Goal: Task Accomplishment & Management: Complete application form

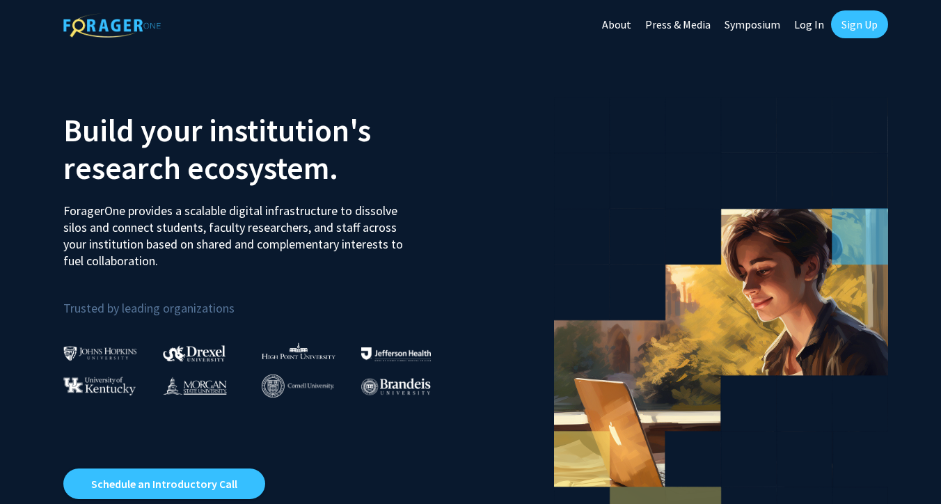
click at [853, 34] on link "Sign Up" at bounding box center [859, 24] width 57 height 28
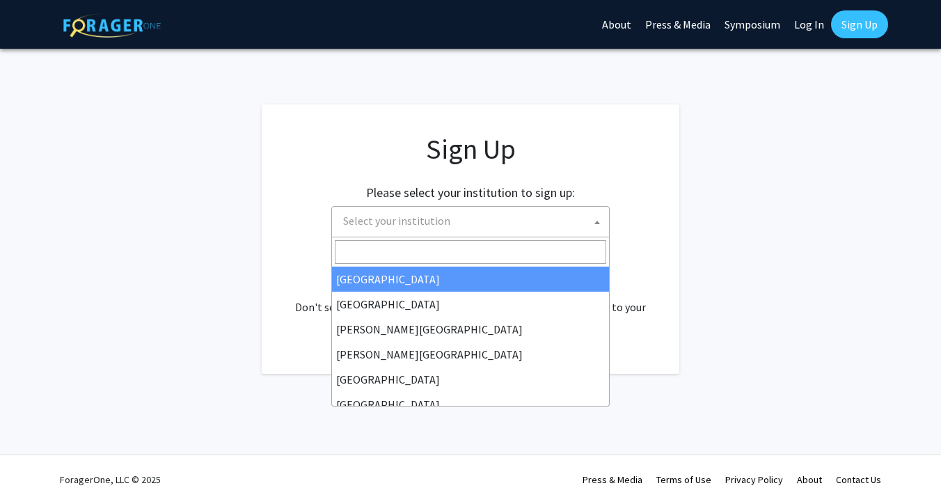
click at [541, 212] on span "Select your institution" at bounding box center [473, 221] width 271 height 29
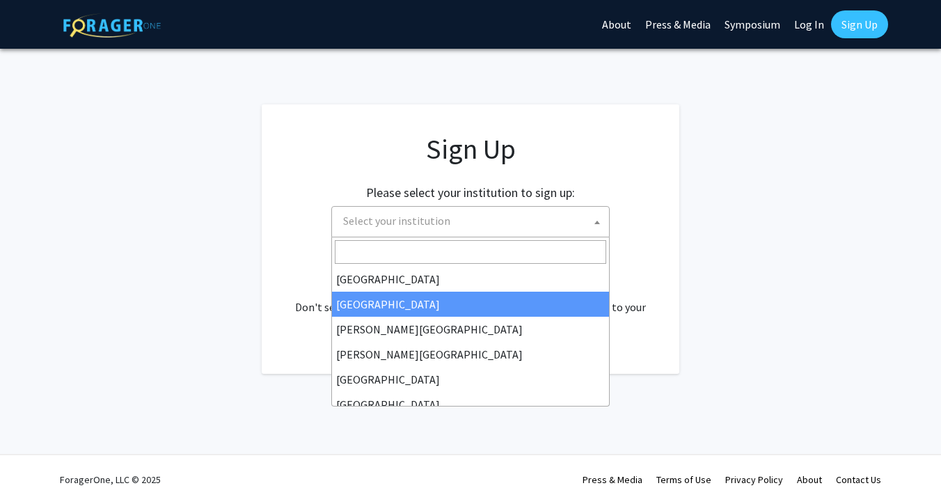
select select "10"
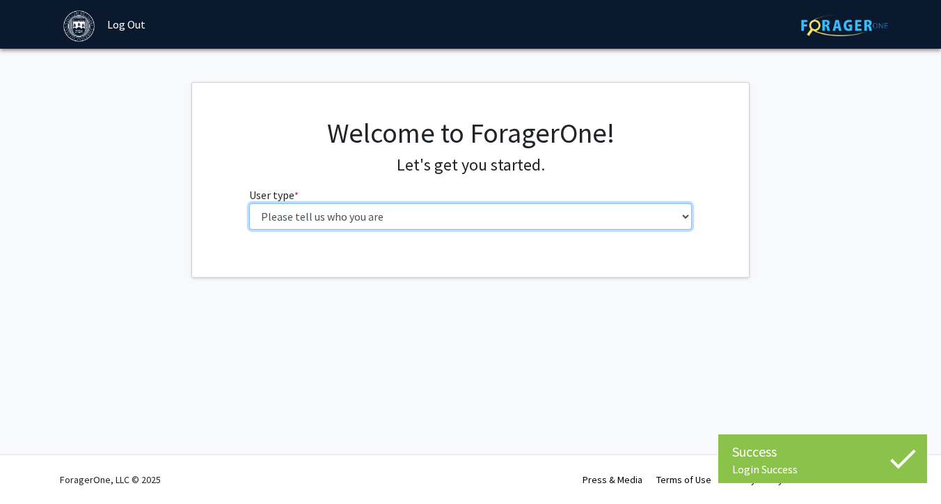
click at [403, 217] on select "Please tell us who you are Undergraduate Student Master's Student Doctoral Cand…" at bounding box center [470, 216] width 443 height 26
select select "1: undergrad"
click at [249, 203] on select "Please tell us who you are Undergraduate Student Master's Student Doctoral Cand…" at bounding box center [470, 216] width 443 height 26
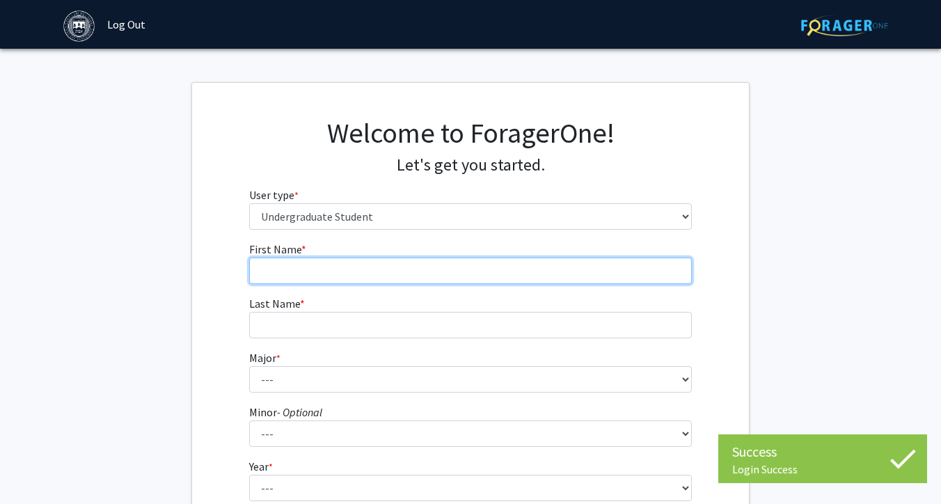
click at [368, 278] on input "First Name * required" at bounding box center [470, 271] width 443 height 26
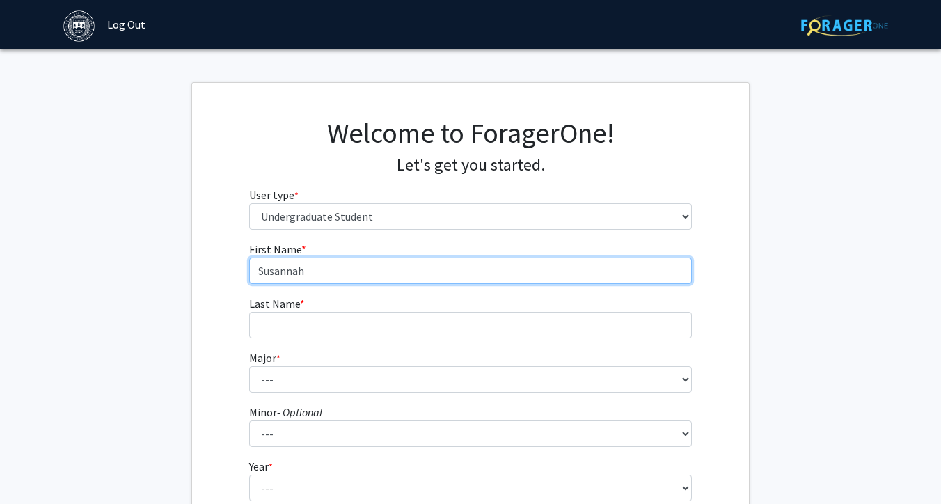
type input "Susannah"
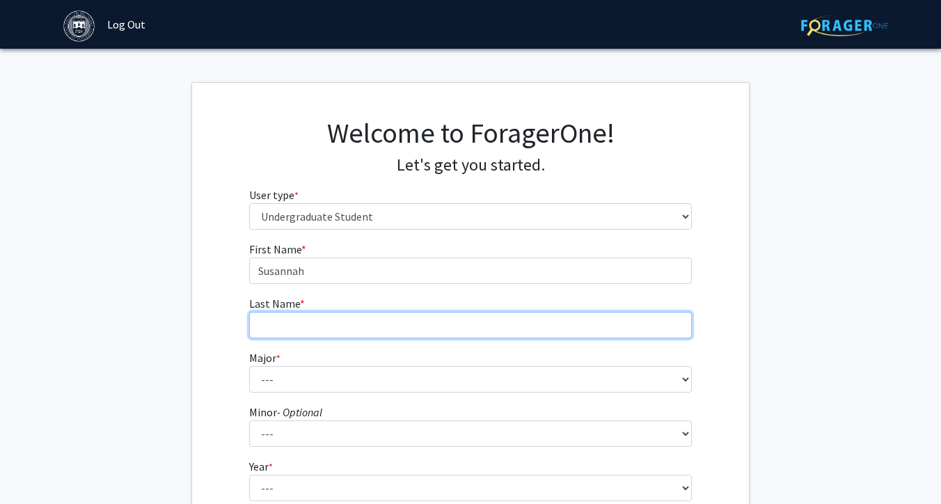
click at [340, 322] on input "Last Name * required" at bounding box center [470, 325] width 443 height 26
type input "Alter"
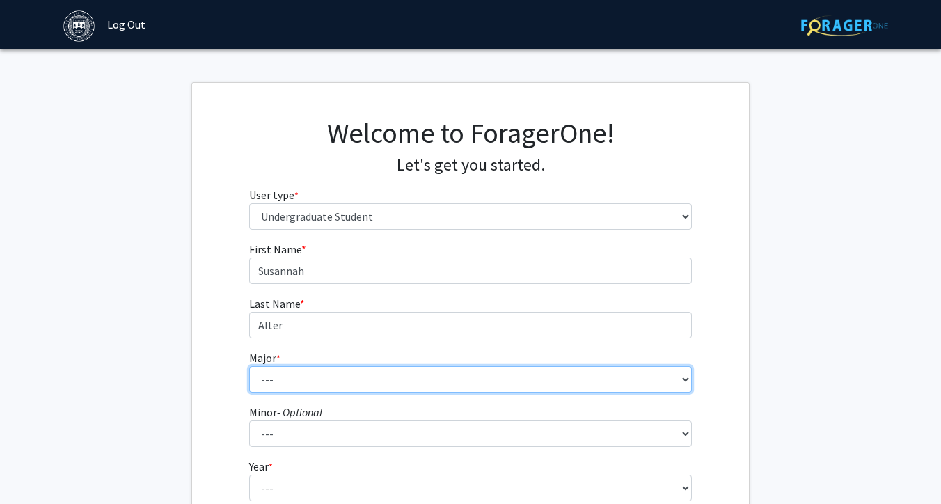
click at [313, 386] on select "--- African and African American Studies American Studies Anthropology Applied …" at bounding box center [470, 379] width 443 height 26
select select "24: 590"
click at [249, 366] on select "--- African and African American Studies American Studies Anthropology Applied …" at bounding box center [470, 379] width 443 height 26
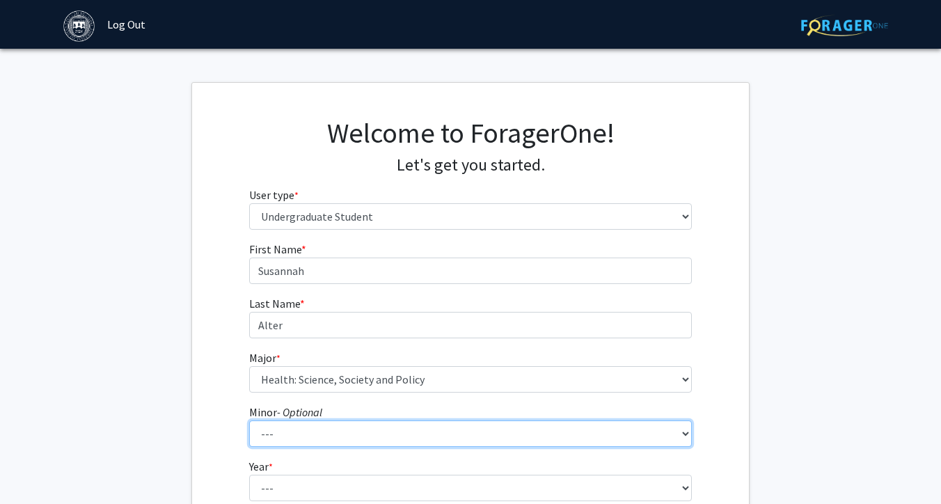
click at [292, 432] on select "--- African and African American Studies Anthropology Arabic Language, Literatu…" at bounding box center [470, 433] width 443 height 26
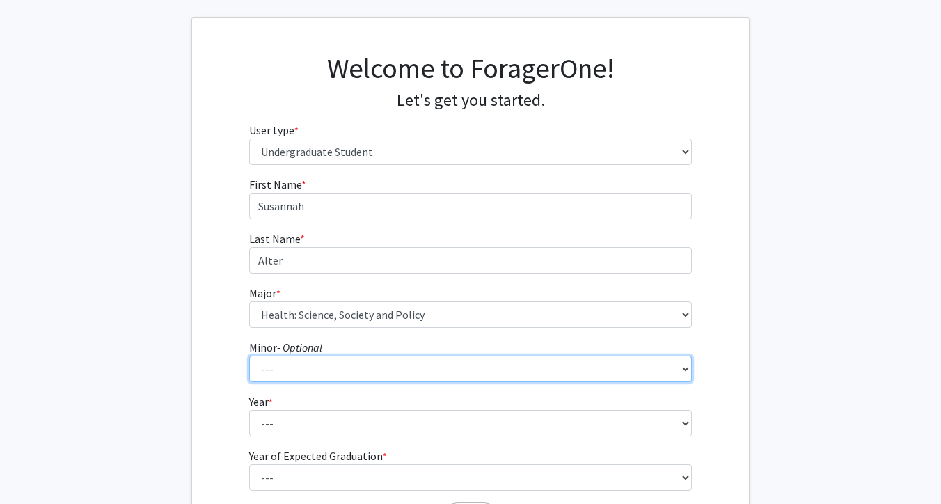
scroll to position [67, 0]
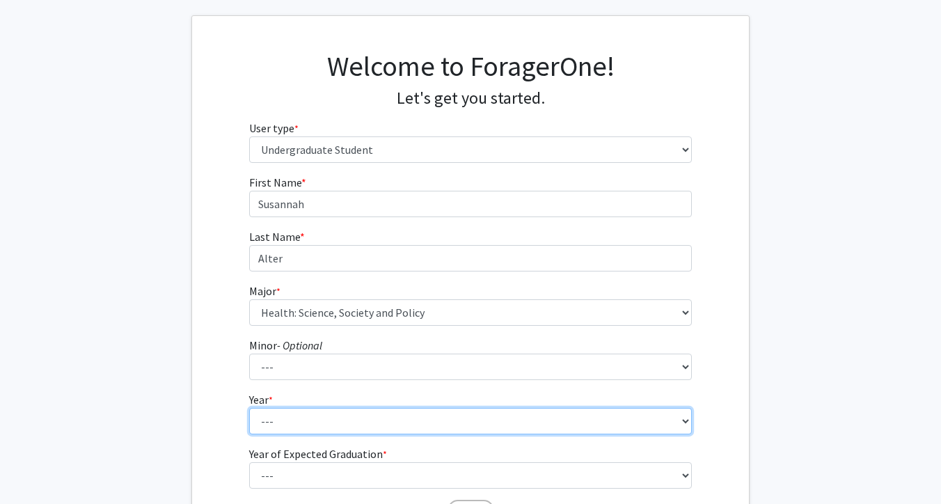
click at [297, 418] on select "--- First-year Sophomore Junior Senior Postbaccalaureate Certificate" at bounding box center [470, 421] width 443 height 26
select select "1: first-year"
click at [249, 408] on select "--- First-year Sophomore Junior Senior Postbaccalaureate Certificate" at bounding box center [470, 421] width 443 height 26
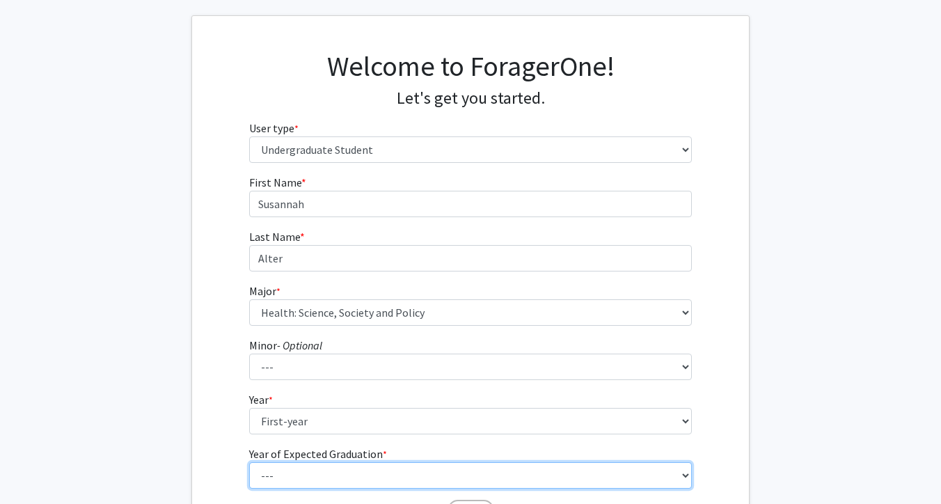
click at [282, 482] on select "--- 2025 2026 2027 2028 2029 2030 2031 2032 2033 2034" at bounding box center [470, 475] width 443 height 26
select select "5: 2029"
click at [249, 462] on select "--- 2025 2026 2027 2028 2029 2030 2031 2032 2033 2034" at bounding box center [470, 475] width 443 height 26
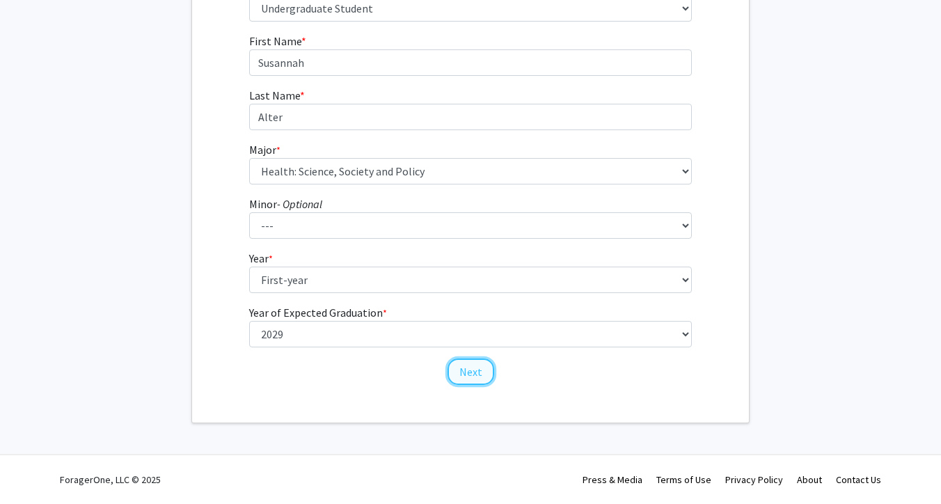
click at [482, 378] on button "Next" at bounding box center [471, 371] width 47 height 26
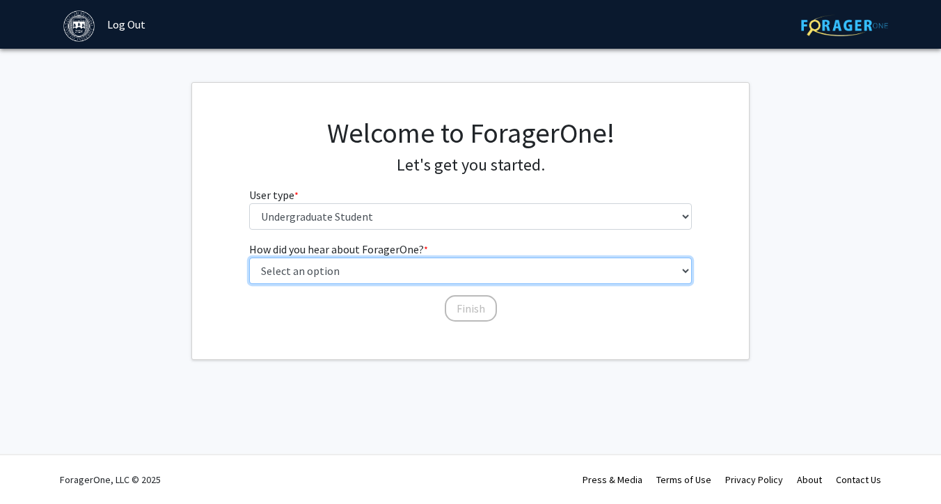
click at [407, 270] on select "Select an option Peer/student recommendation Faculty/staff recommendation Unive…" at bounding box center [470, 271] width 443 height 26
select select "3: university_website"
click at [249, 258] on select "Select an option Peer/student recommendation Faculty/staff recommendation Unive…" at bounding box center [470, 271] width 443 height 26
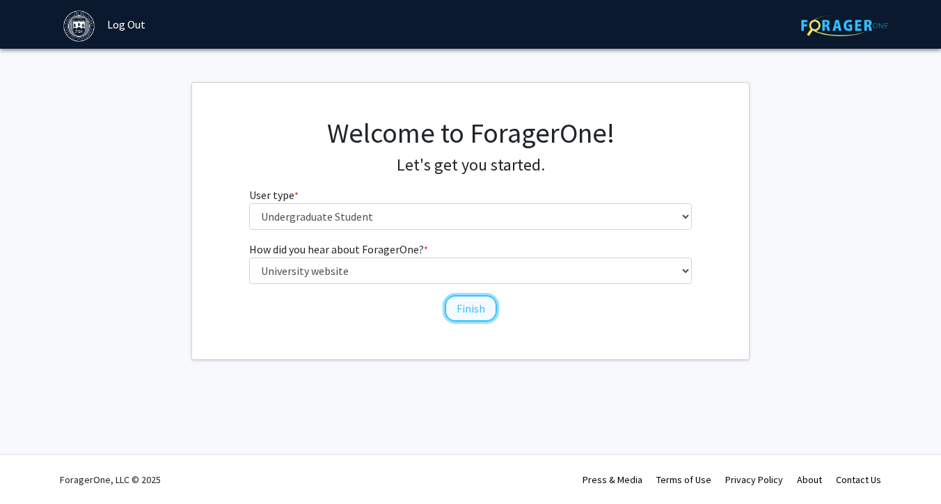
click at [460, 313] on button "Finish" at bounding box center [471, 308] width 52 height 26
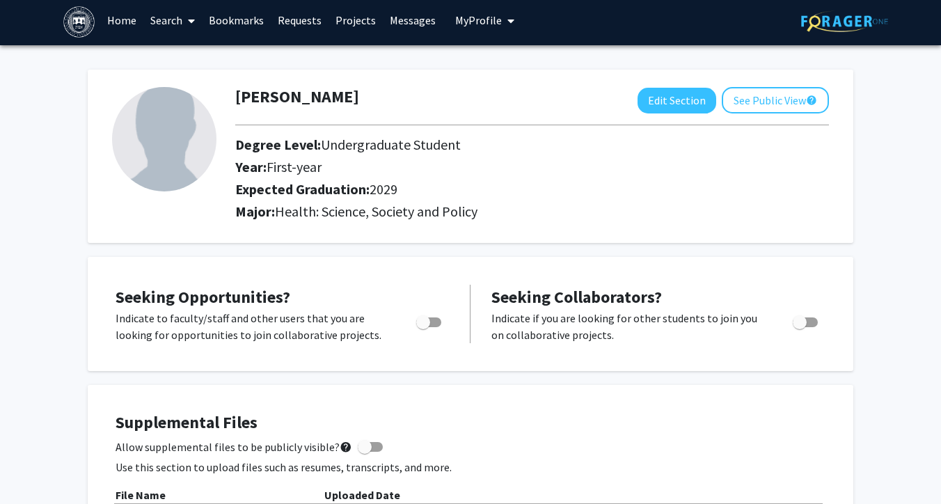
scroll to position [3, 0]
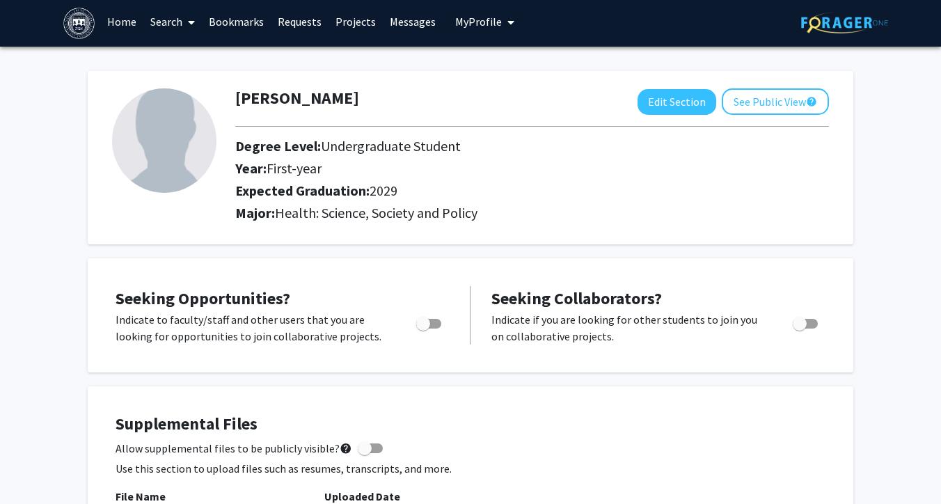
click at [432, 323] on span "Toggle" at bounding box center [428, 324] width 25 height 10
click at [423, 329] on input "Are you actively seeking opportunities?" at bounding box center [422, 329] width 1 height 1
checkbox input "true"
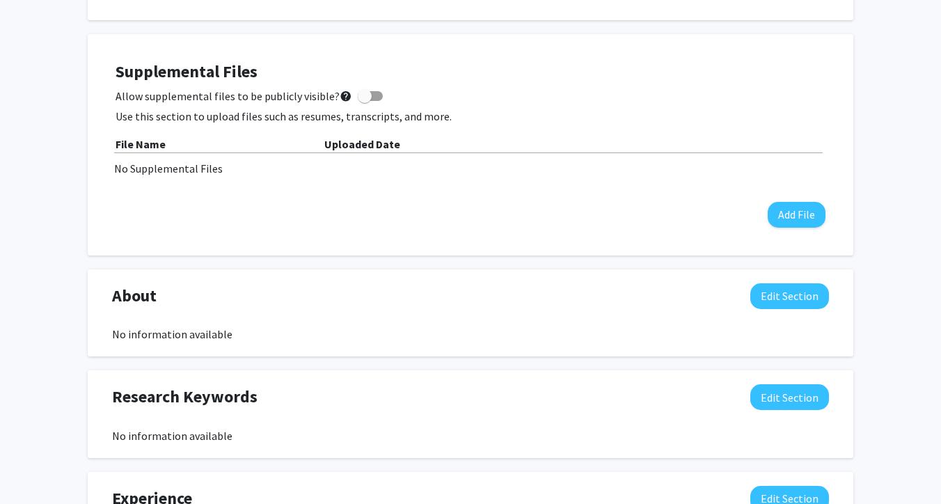
scroll to position [0, 0]
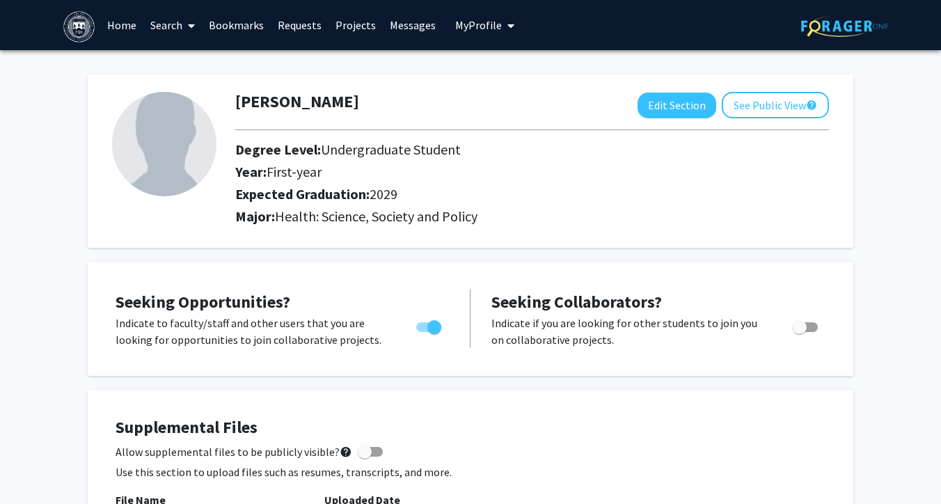
click at [181, 26] on link "Search" at bounding box center [172, 25] width 58 height 49
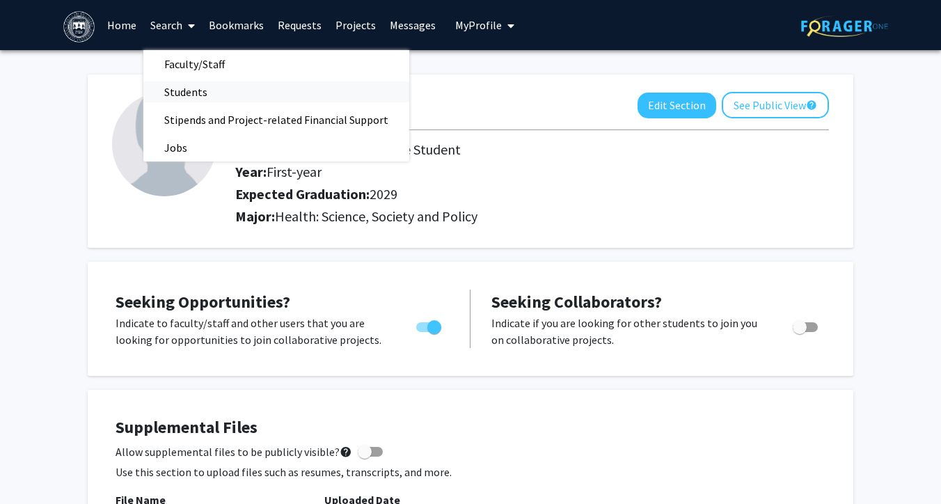
click at [187, 94] on span "Students" at bounding box center [185, 92] width 85 height 28
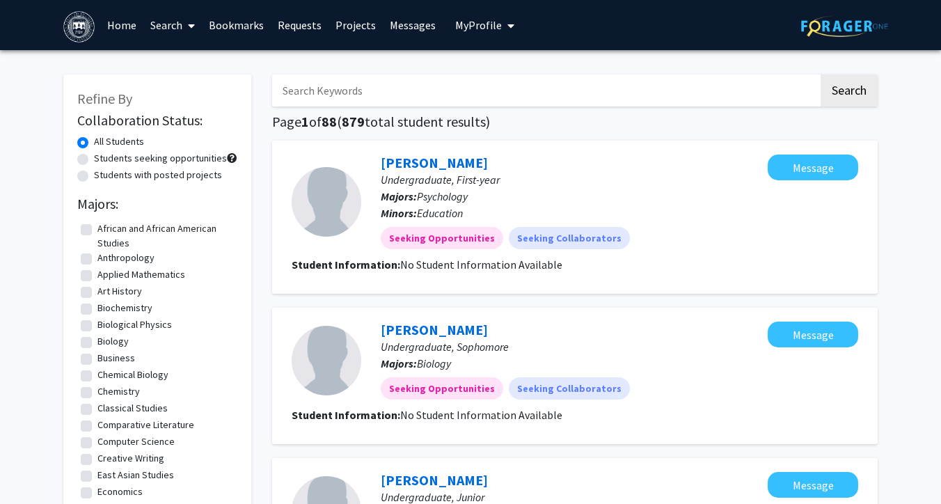
click at [124, 17] on link "Home" at bounding box center [121, 25] width 43 height 49
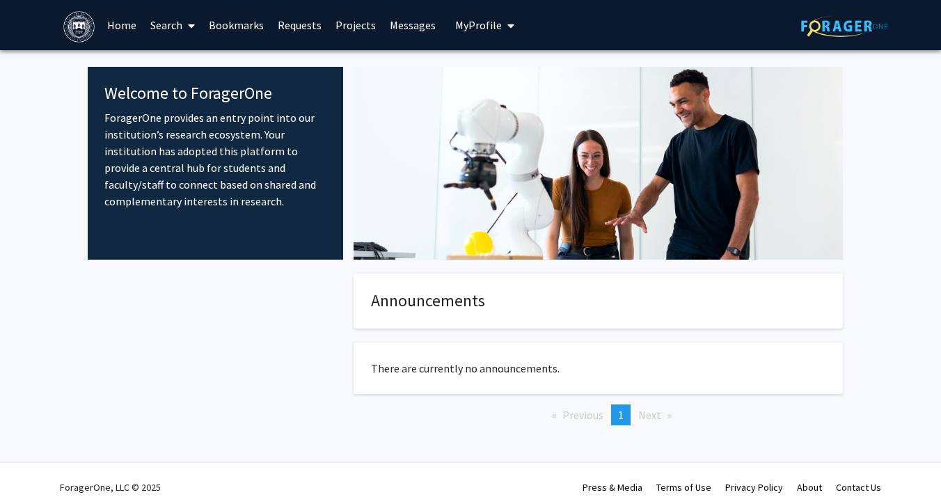
click at [235, 31] on link "Bookmarks" at bounding box center [236, 25] width 69 height 49
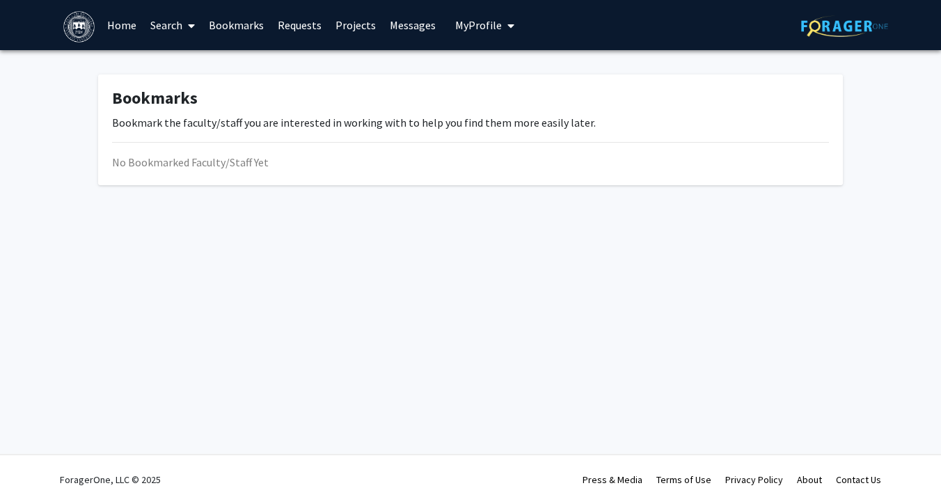
click at [165, 33] on link "Search" at bounding box center [172, 25] width 58 height 49
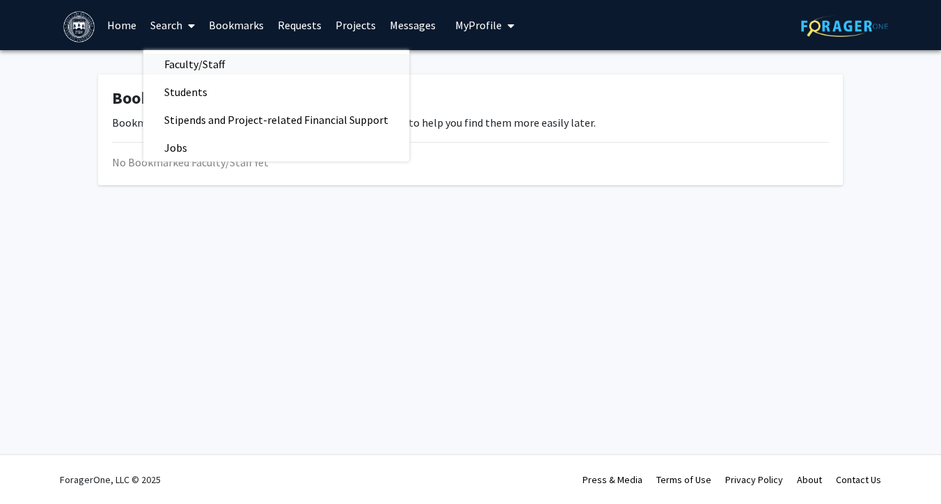
click at [197, 65] on span "Faculty/Staff" at bounding box center [194, 64] width 102 height 28
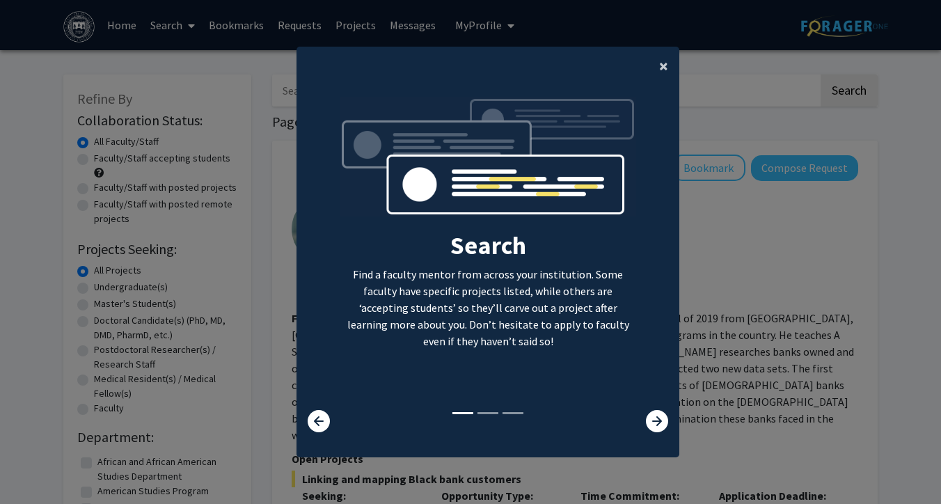
click at [662, 65] on span "×" at bounding box center [663, 66] width 9 height 22
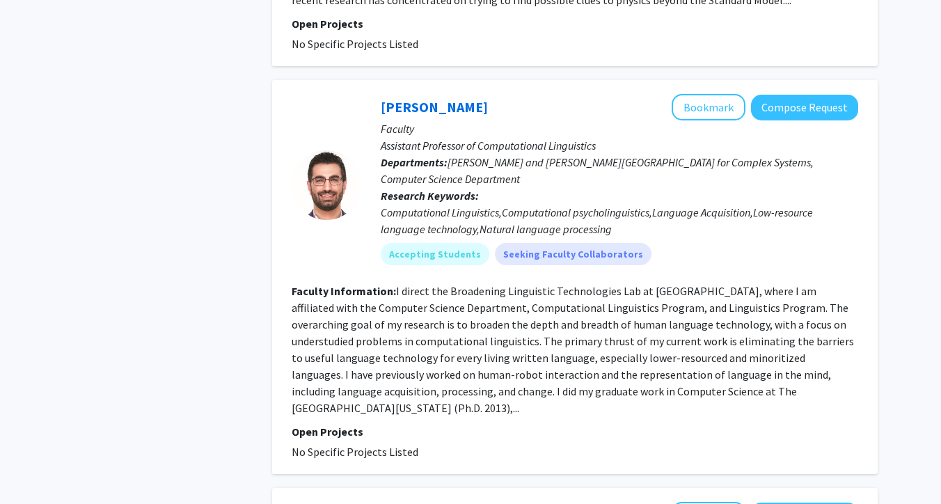
scroll to position [3914, 0]
